Goal: Task Accomplishment & Management: Use online tool/utility

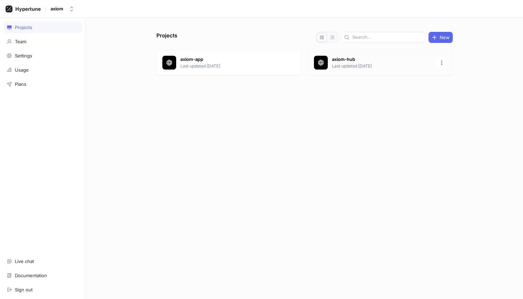
click at [358, 60] on p "axiom-hub" at bounding box center [382, 59] width 100 height 7
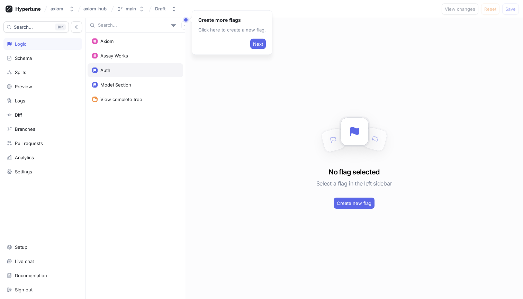
click at [107, 72] on div "Auth" at bounding box center [105, 70] width 10 height 6
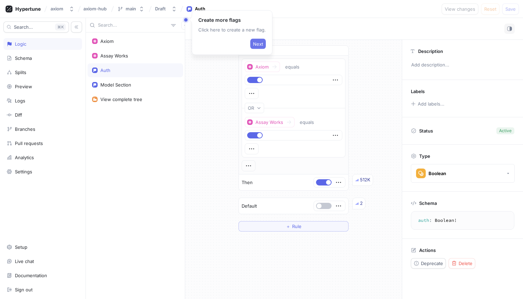
click at [260, 39] on button "Next" at bounding box center [258, 44] width 16 height 10
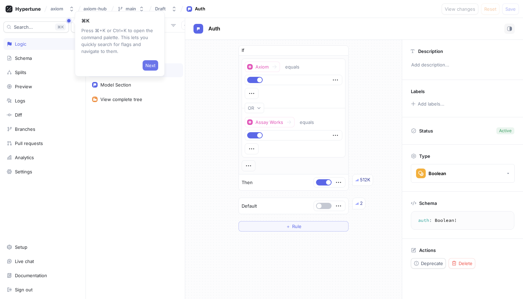
click at [155, 70] on button "Next" at bounding box center [151, 65] width 16 height 10
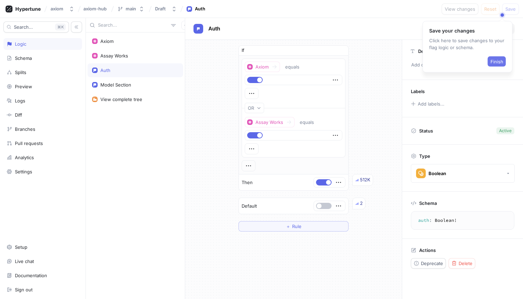
click at [493, 58] on button "Finish" at bounding box center [496, 61] width 18 height 10
click at [254, 138] on button "button" at bounding box center [255, 135] width 16 height 6
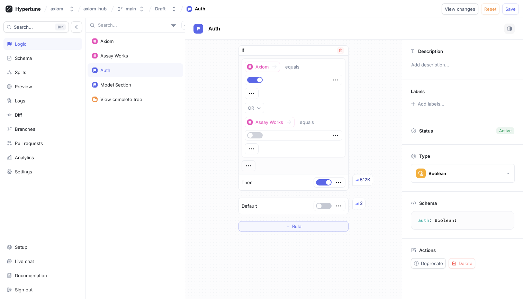
click at [254, 138] on button "button" at bounding box center [255, 135] width 16 height 6
click at [255, 79] on button "button" at bounding box center [255, 80] width 16 height 6
